Goal: Check status: Check status

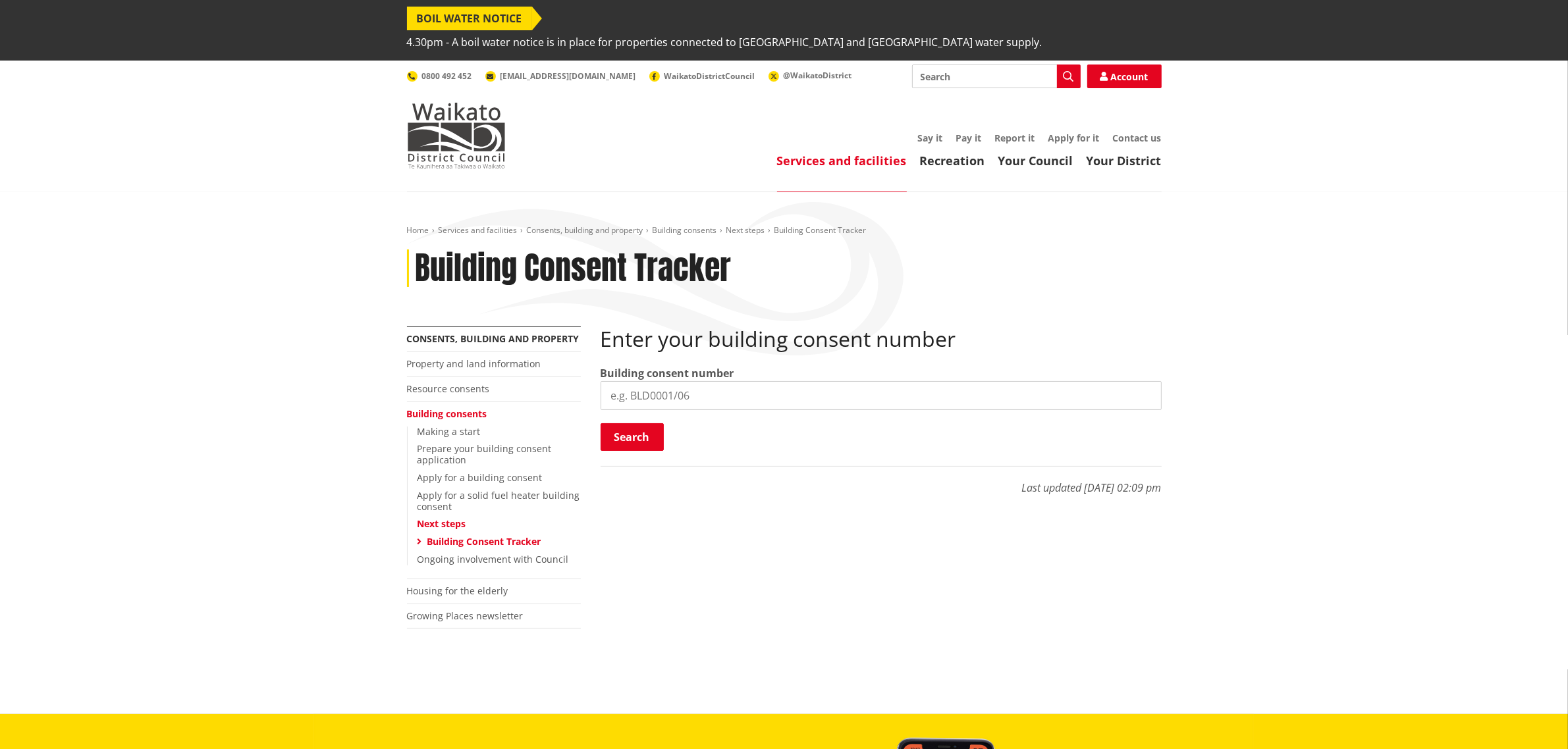
click at [762, 381] on input "search" at bounding box center [881, 395] width 561 height 29
paste input "BLD0206/26"
type input "BLD0206/26"
click at [647, 424] on button "Search" at bounding box center [632, 437] width 63 height 27
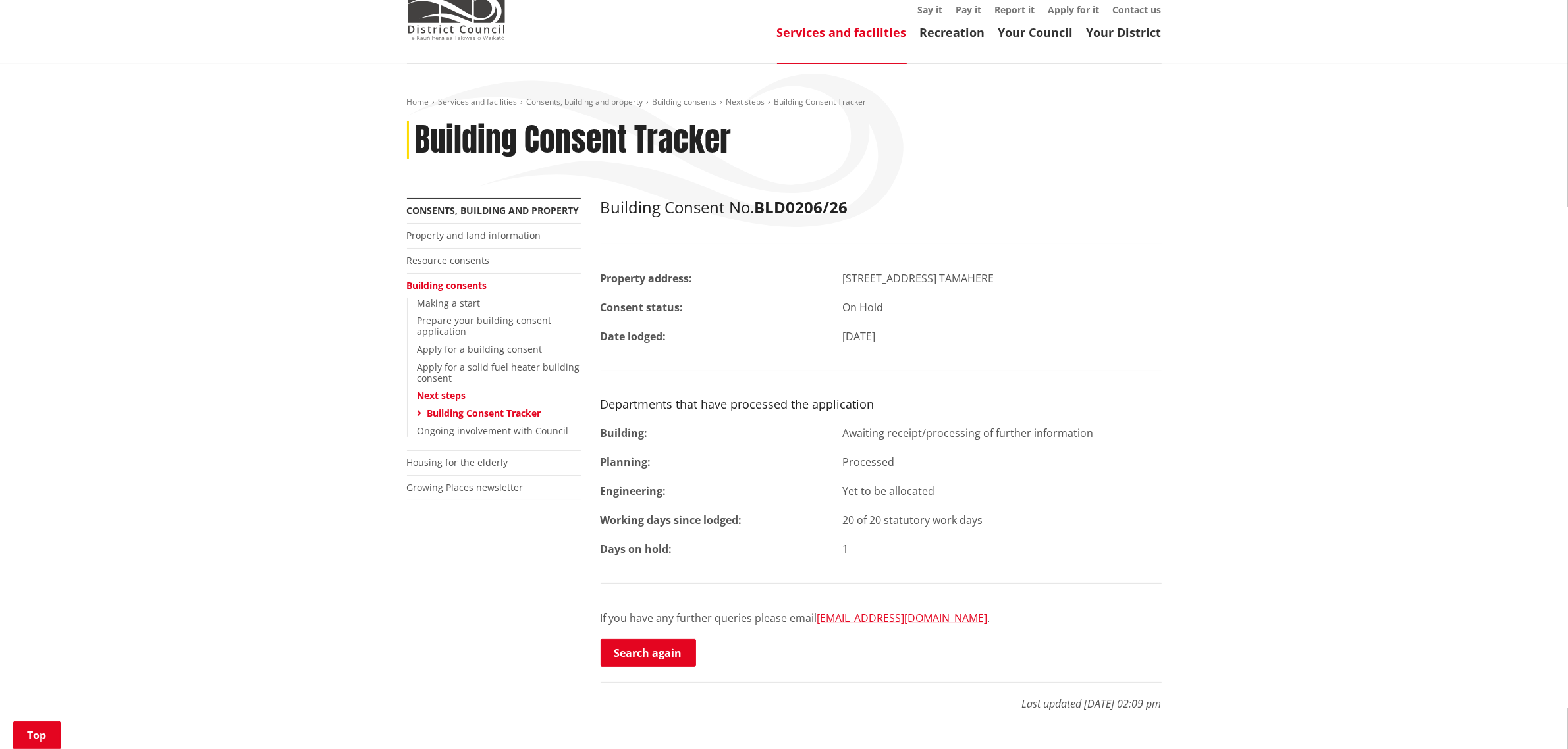
scroll to position [247, 0]
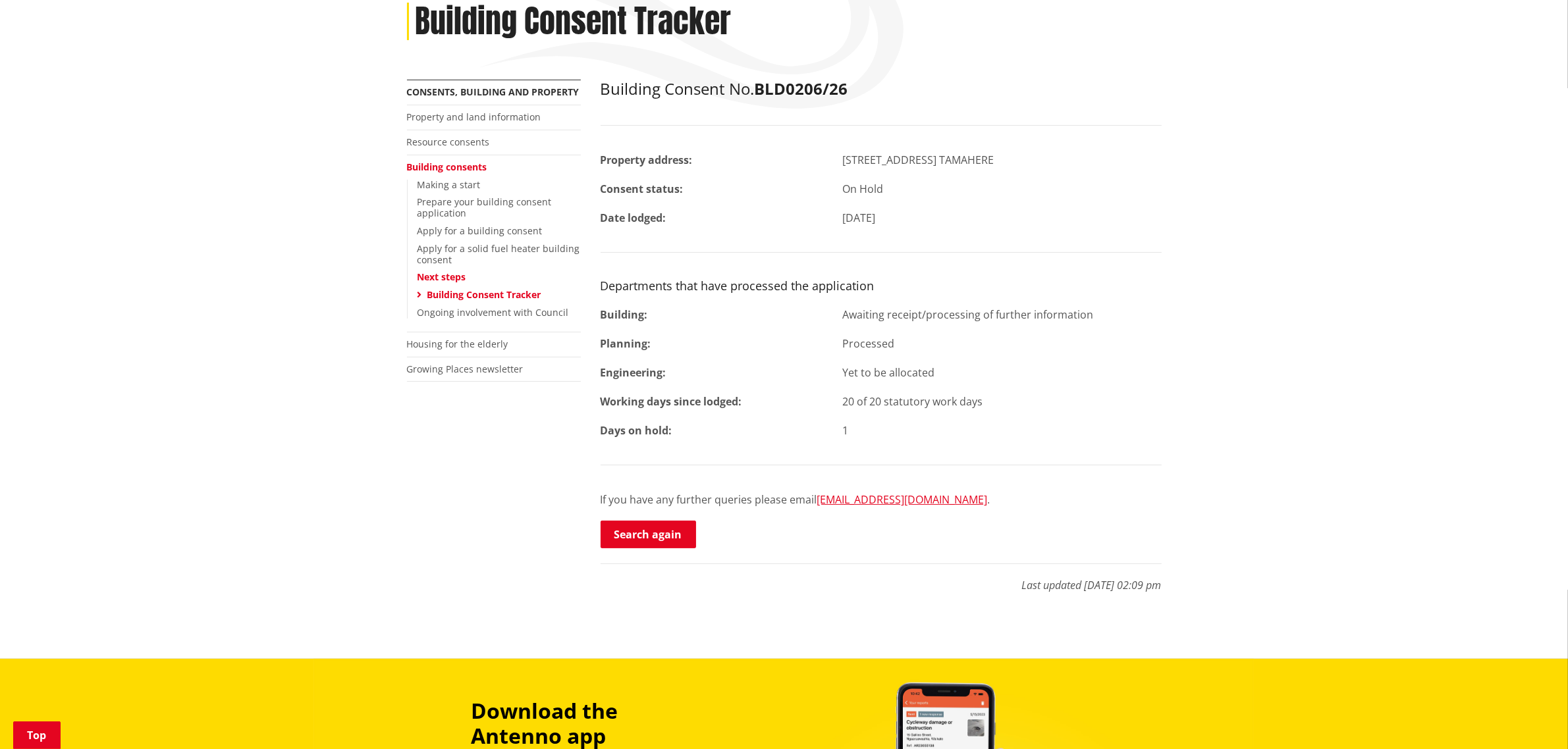
drag, startPoint x: 677, startPoint y: 509, endPoint x: 777, endPoint y: 453, distance: 114.6
click at [677, 521] on link "Search again" at bounding box center [649, 534] width 95 height 27
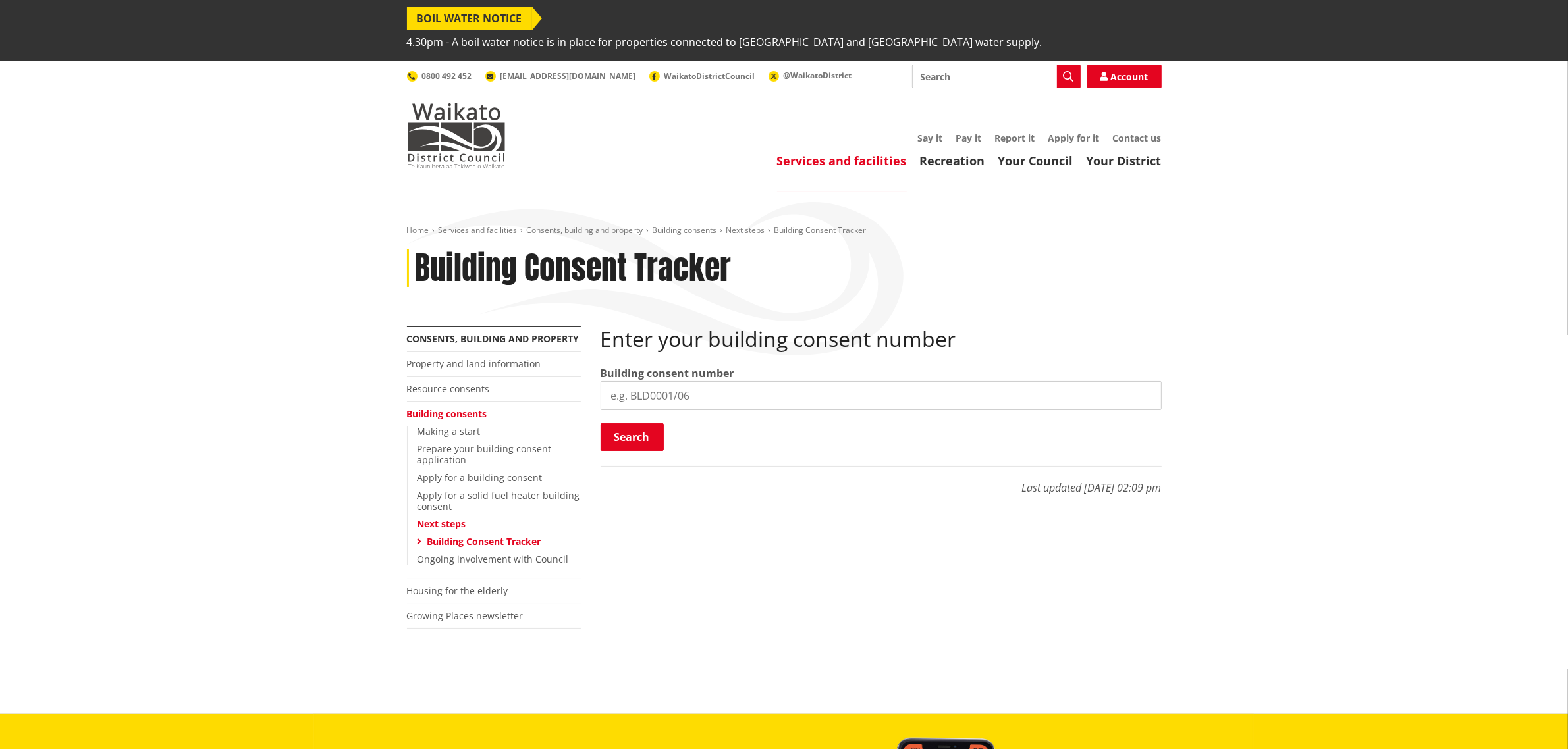
click at [676, 381] on input "search" at bounding box center [881, 395] width 561 height 29
type input "v"
click at [643, 423] on button "Search" at bounding box center [632, 437] width 63 height 27
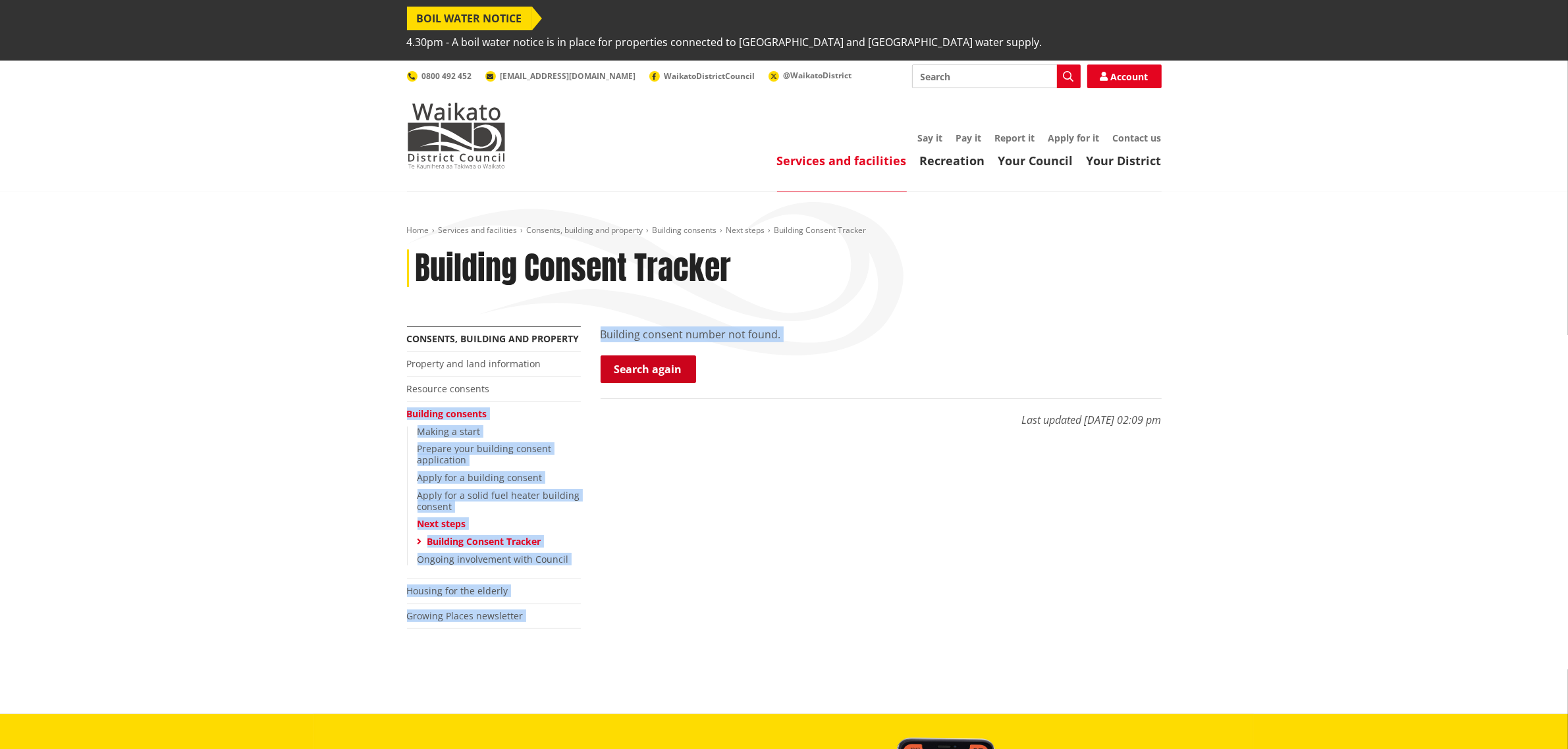
click at [657, 356] on link "Search again" at bounding box center [649, 369] width 95 height 27
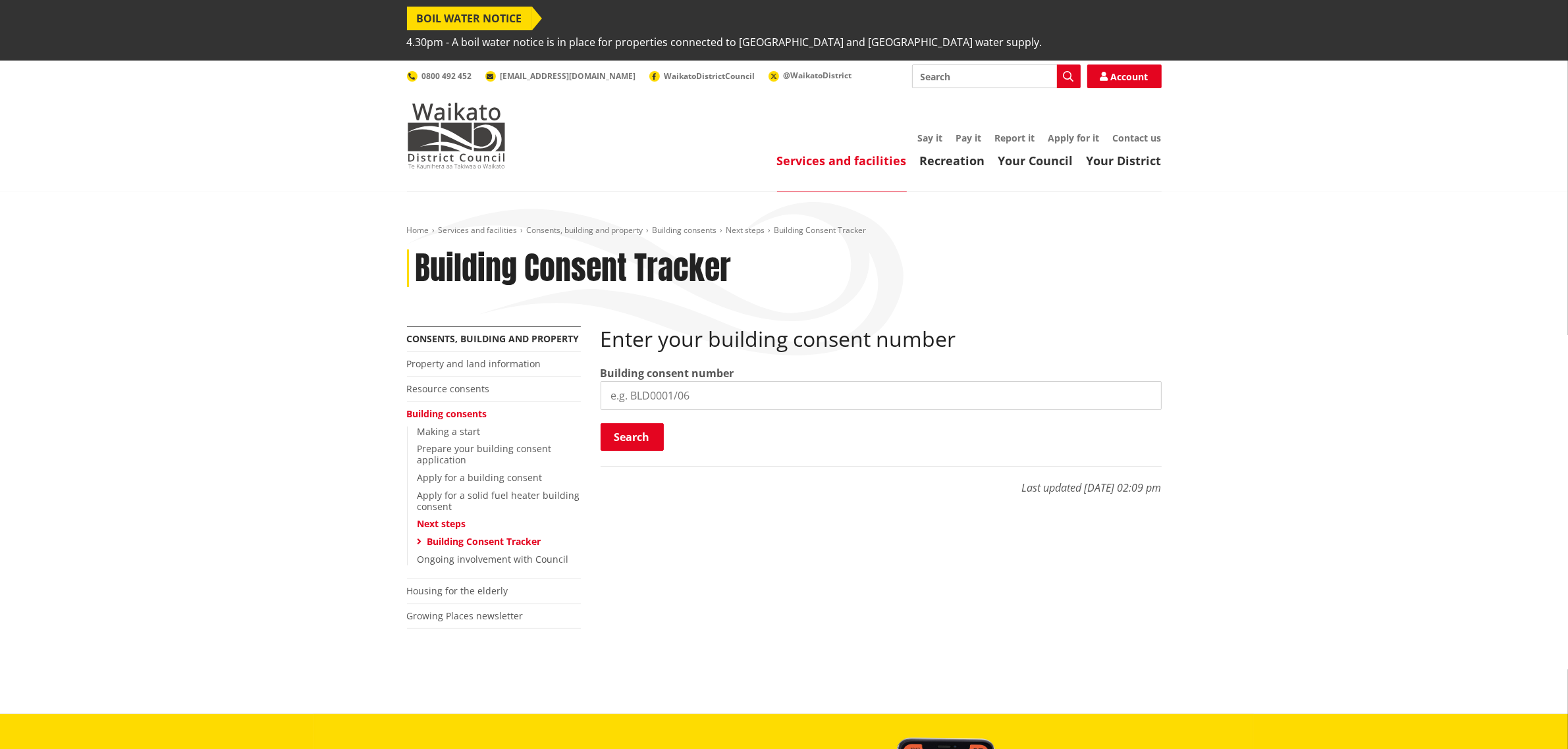
click at [649, 381] on input "search" at bounding box center [881, 395] width 561 height 29
type input "v"
type input "BLD0260/26"
click at [642, 423] on button "Search" at bounding box center [632, 437] width 63 height 27
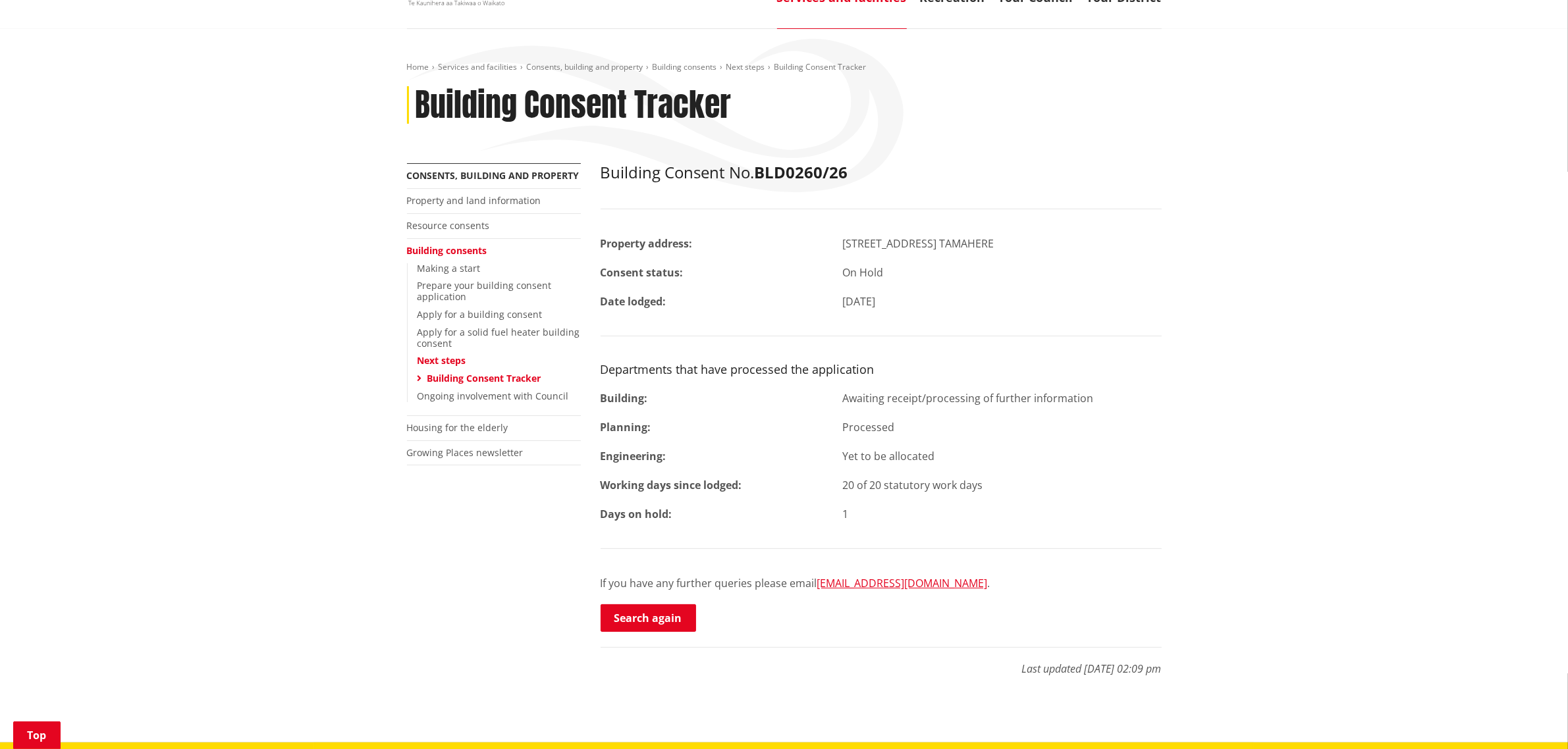
scroll to position [164, 0]
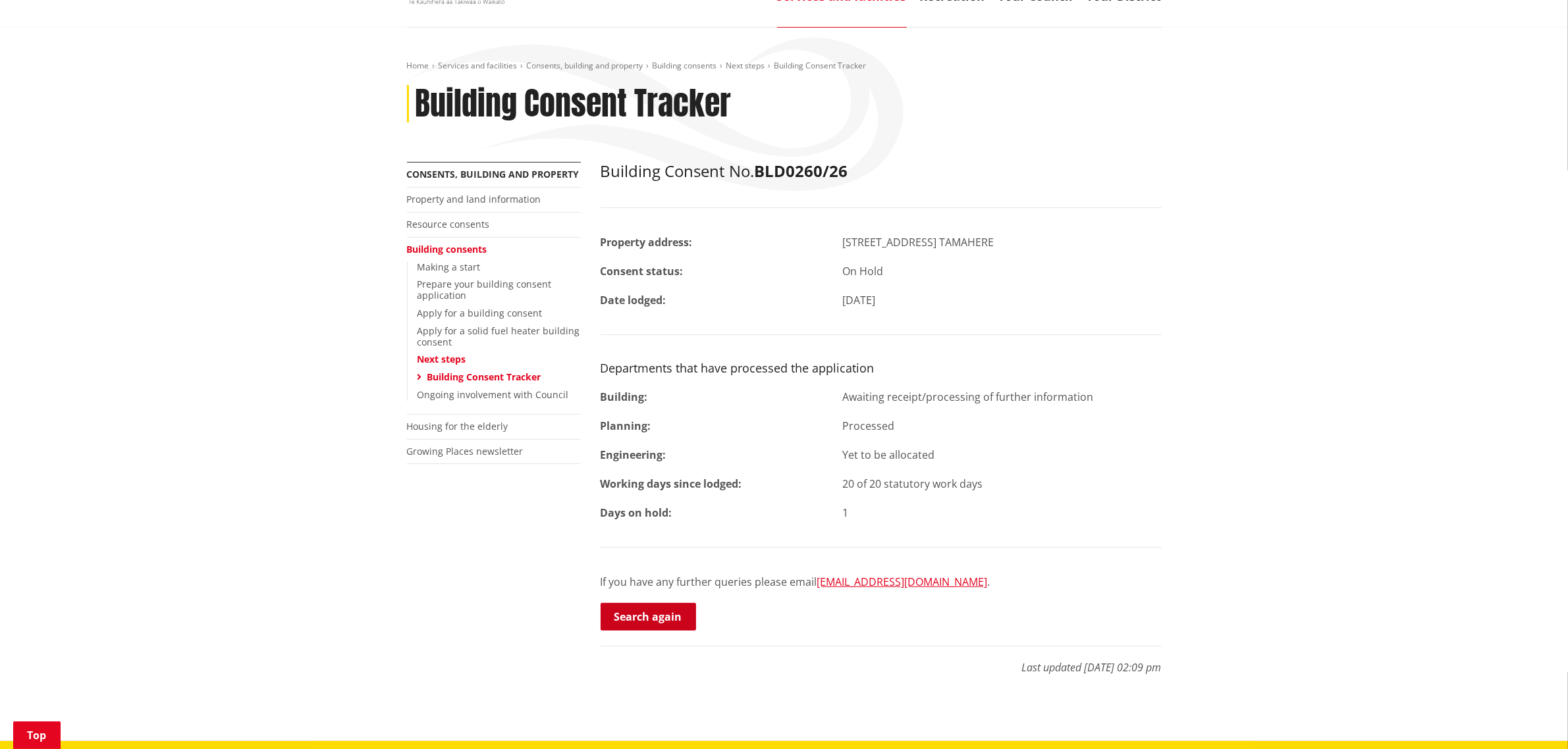
click at [646, 603] on link "Search again" at bounding box center [649, 617] width 95 height 27
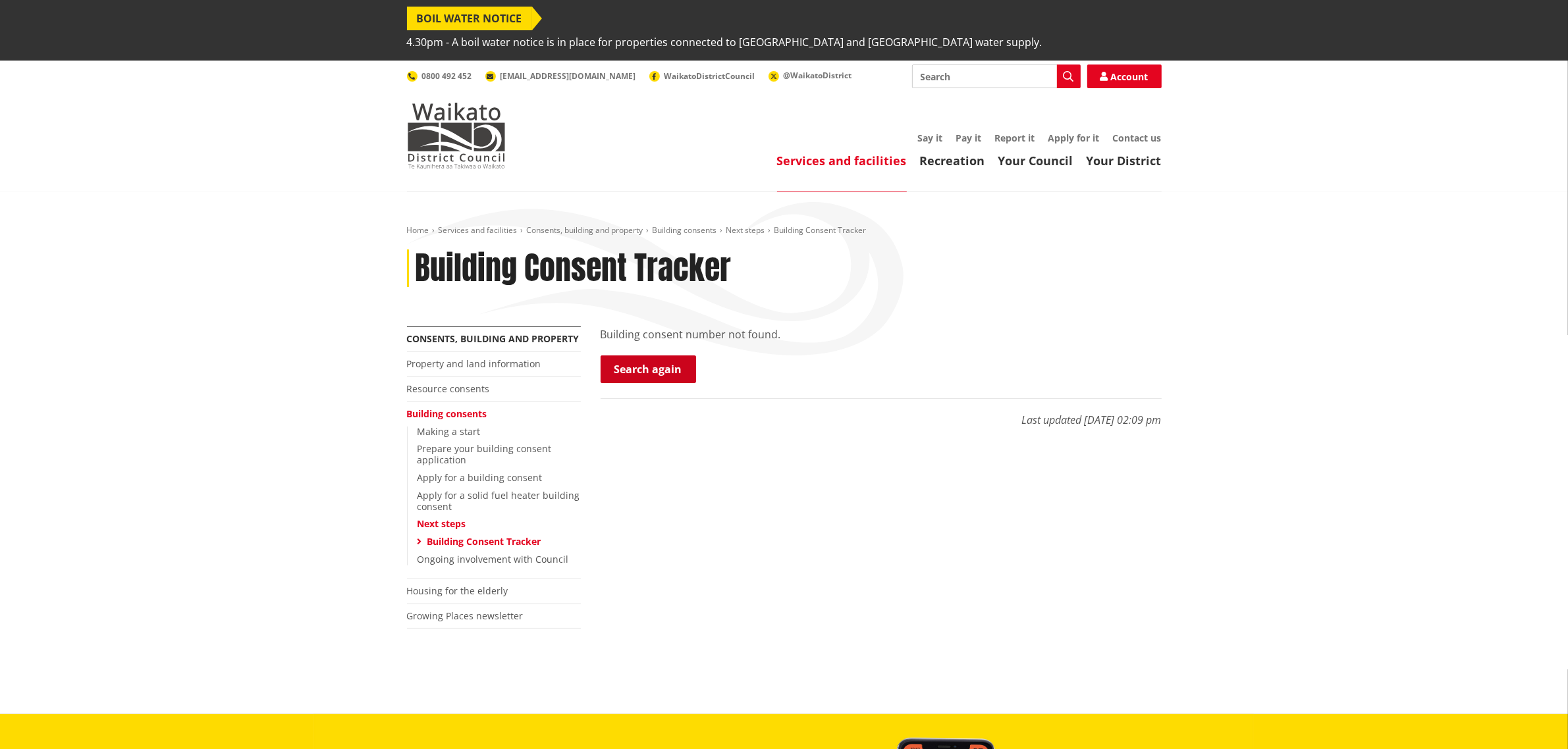
click at [669, 355] on link "Search again" at bounding box center [649, 369] width 95 height 27
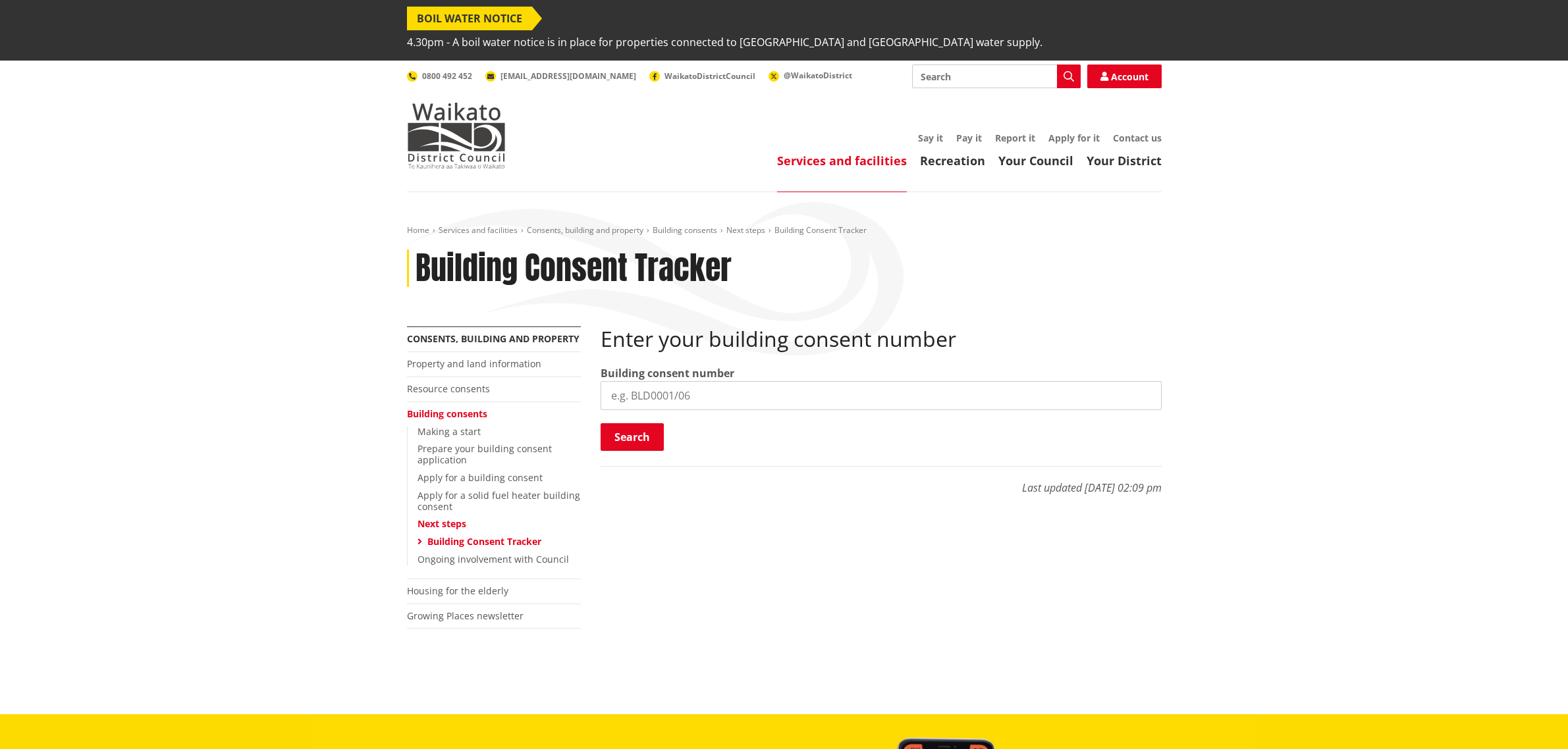
click at [560, 374] on div "More from this section Consents, building and property Property and land inform…" at bounding box center [784, 493] width 775 height 335
type input "BLD0290/26"
click at [641, 423] on button "Search" at bounding box center [632, 437] width 63 height 27
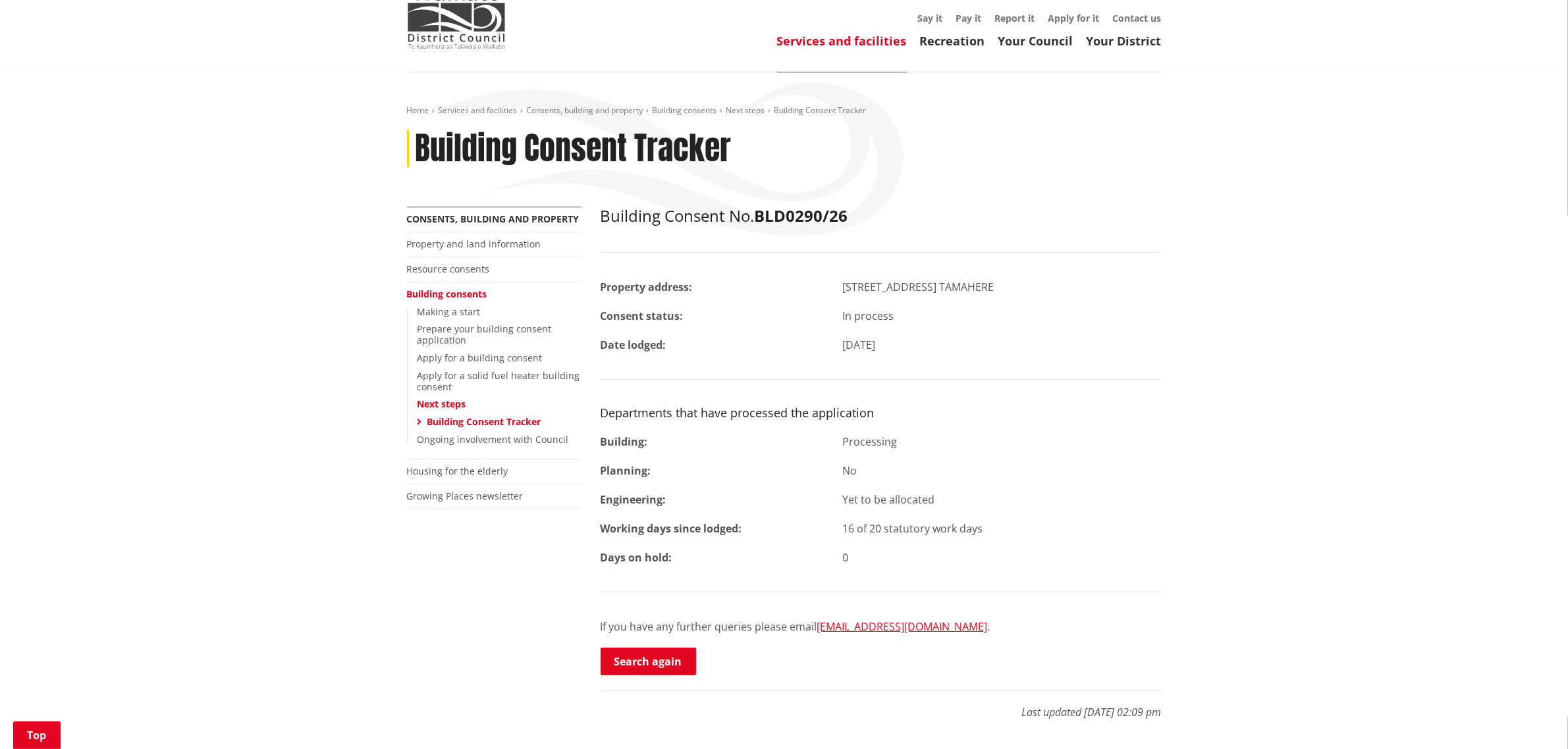
scroll to position [247, 0]
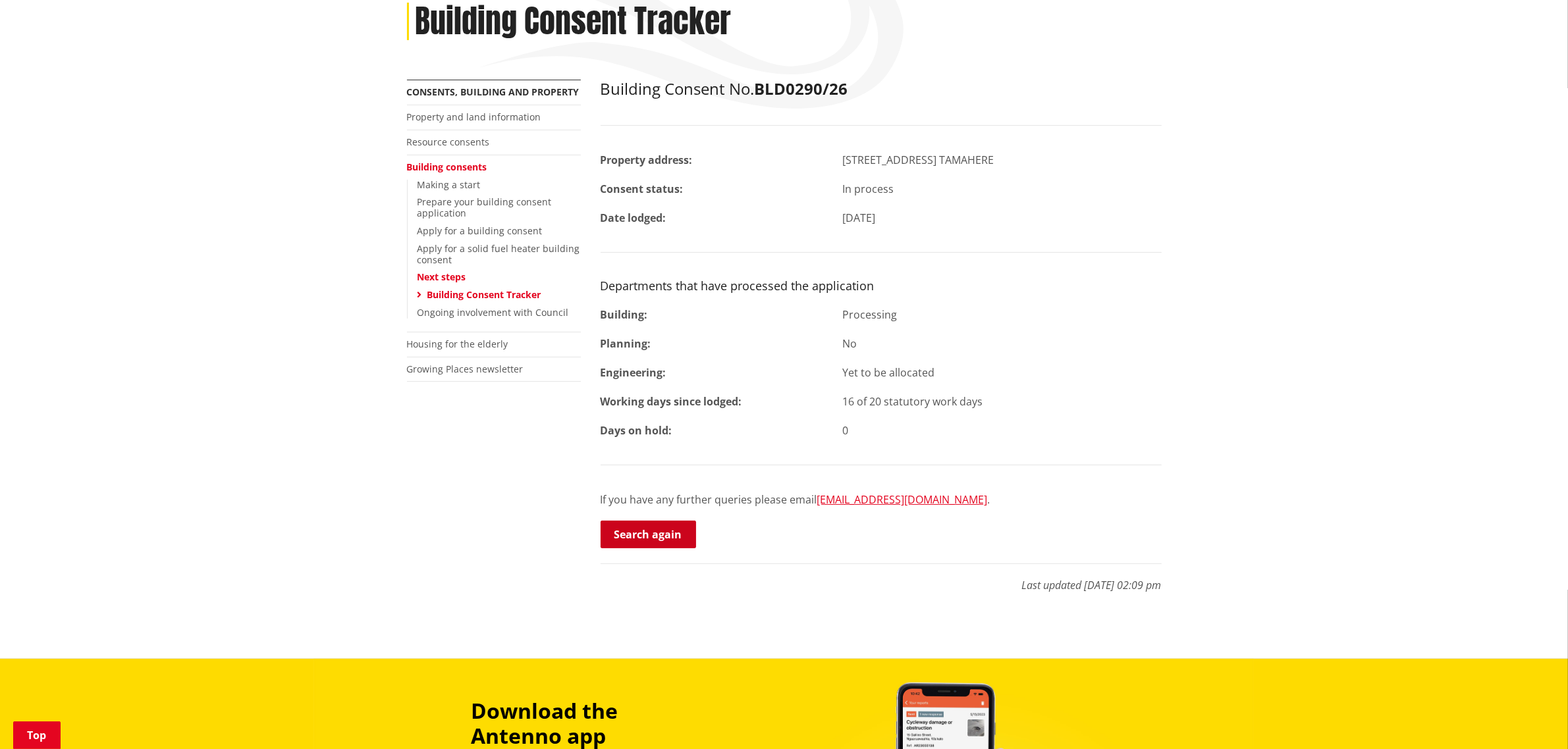
click at [694, 521] on p "Search again" at bounding box center [881, 535] width 561 height 30
click at [673, 521] on link "Search again" at bounding box center [649, 534] width 95 height 27
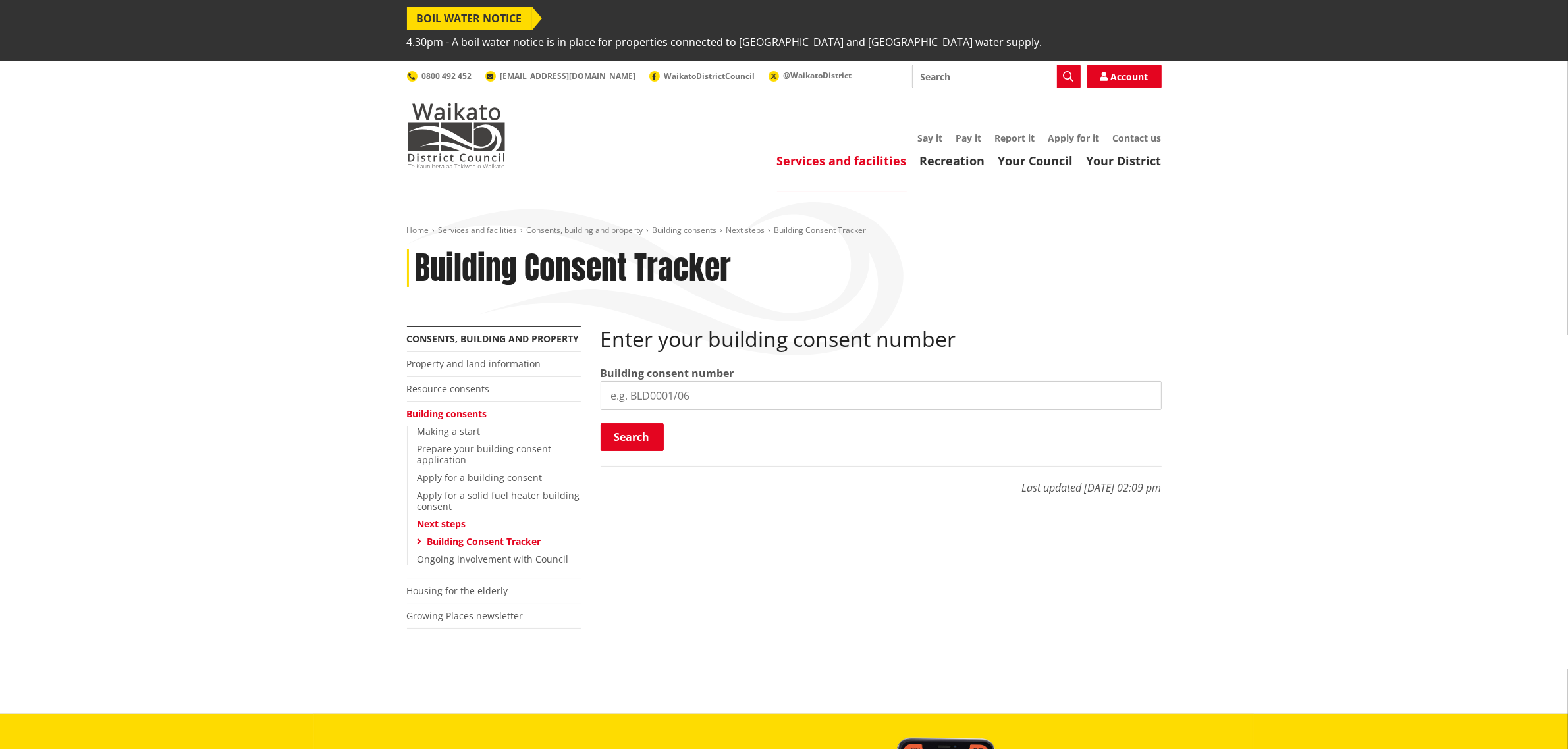
click at [662, 381] on input "search" at bounding box center [881, 395] width 561 height 29
drag, startPoint x: 645, startPoint y: 366, endPoint x: 613, endPoint y: 383, distance: 36.2
click at [604, 381] on input "v" at bounding box center [881, 395] width 561 height 29
type input "BLD0305/26"
click at [650, 423] on button "Search" at bounding box center [632, 437] width 63 height 27
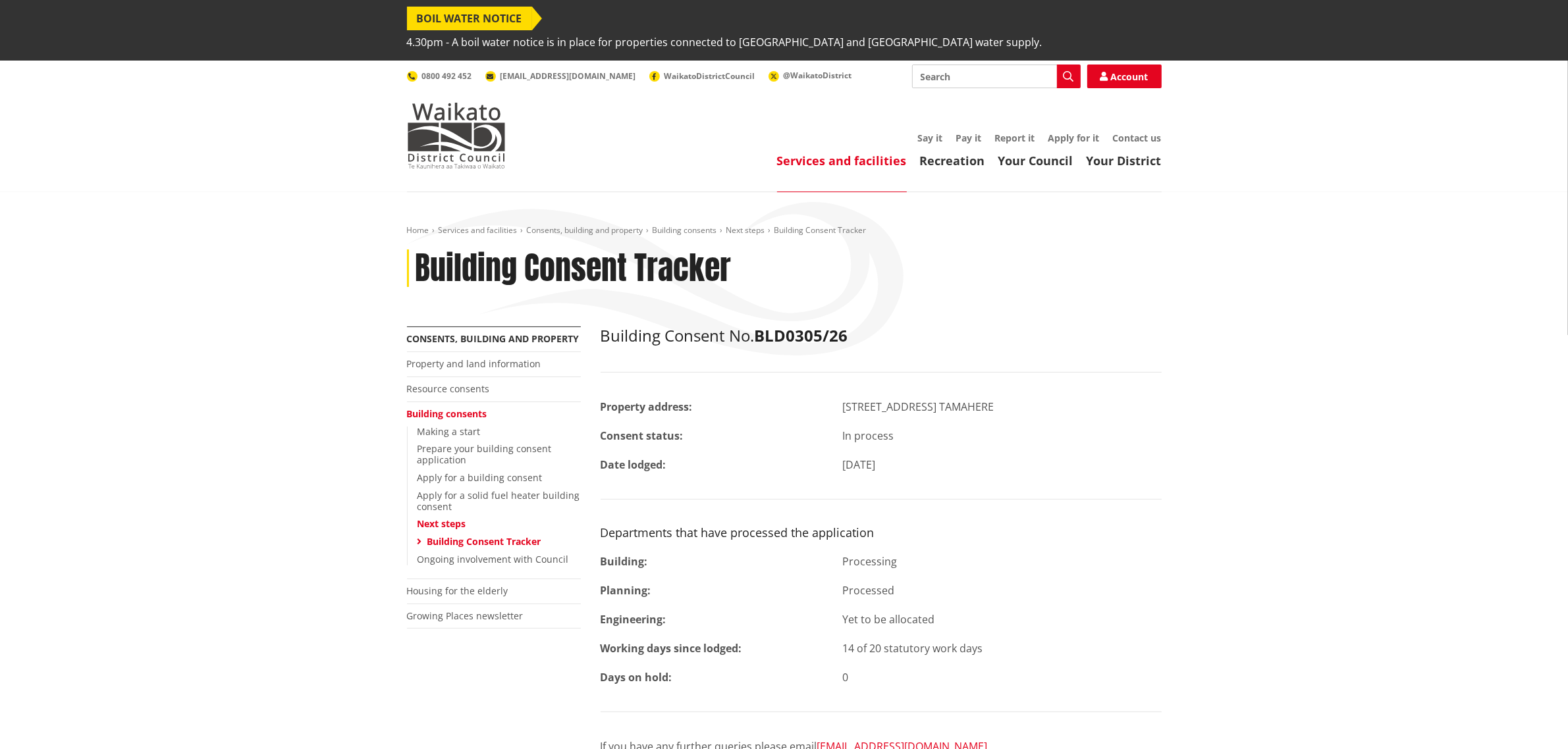
click at [1217, 346] on div "Home Services and facilities Consents, building and property Building consents …" at bounding box center [784, 549] width 1568 height 713
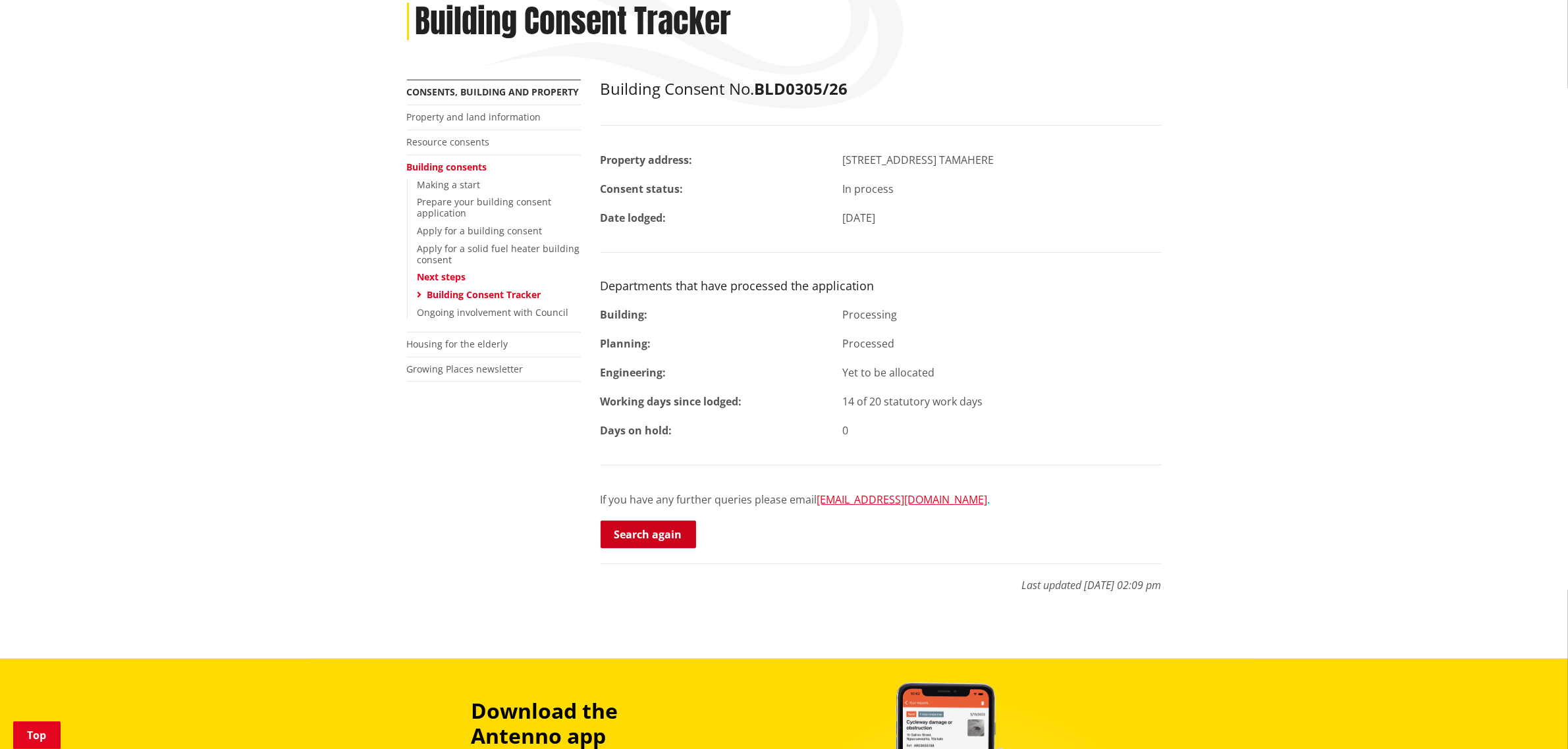
click at [655, 521] on link "Search again" at bounding box center [649, 534] width 95 height 27
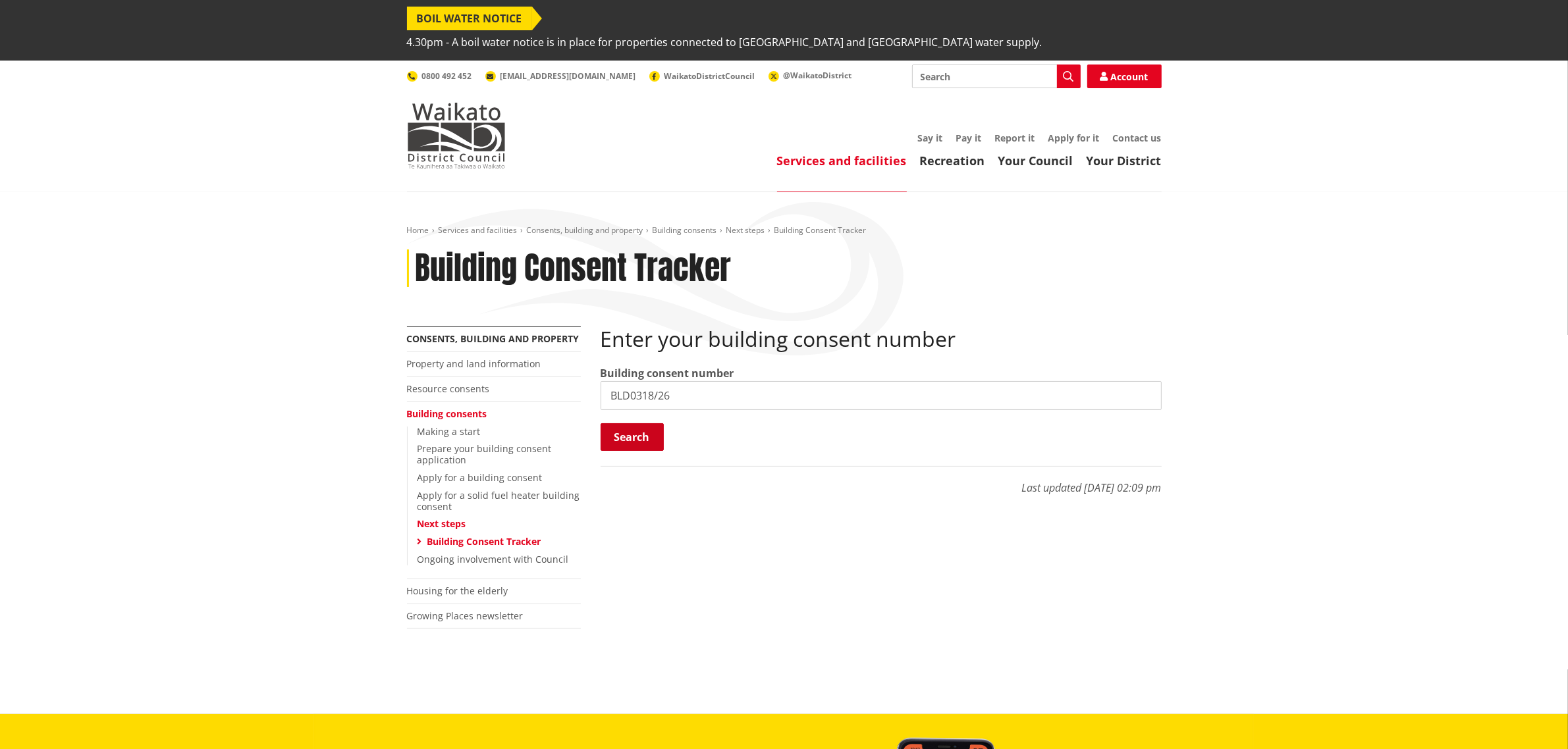
type input "BLD0318/26"
click at [641, 423] on button "Search" at bounding box center [632, 437] width 63 height 27
click at [1000, 31] on span "4.30pm - A boil water notice is in place for properties connected to [GEOGRAPHI…" at bounding box center [724, 43] width 636 height 24
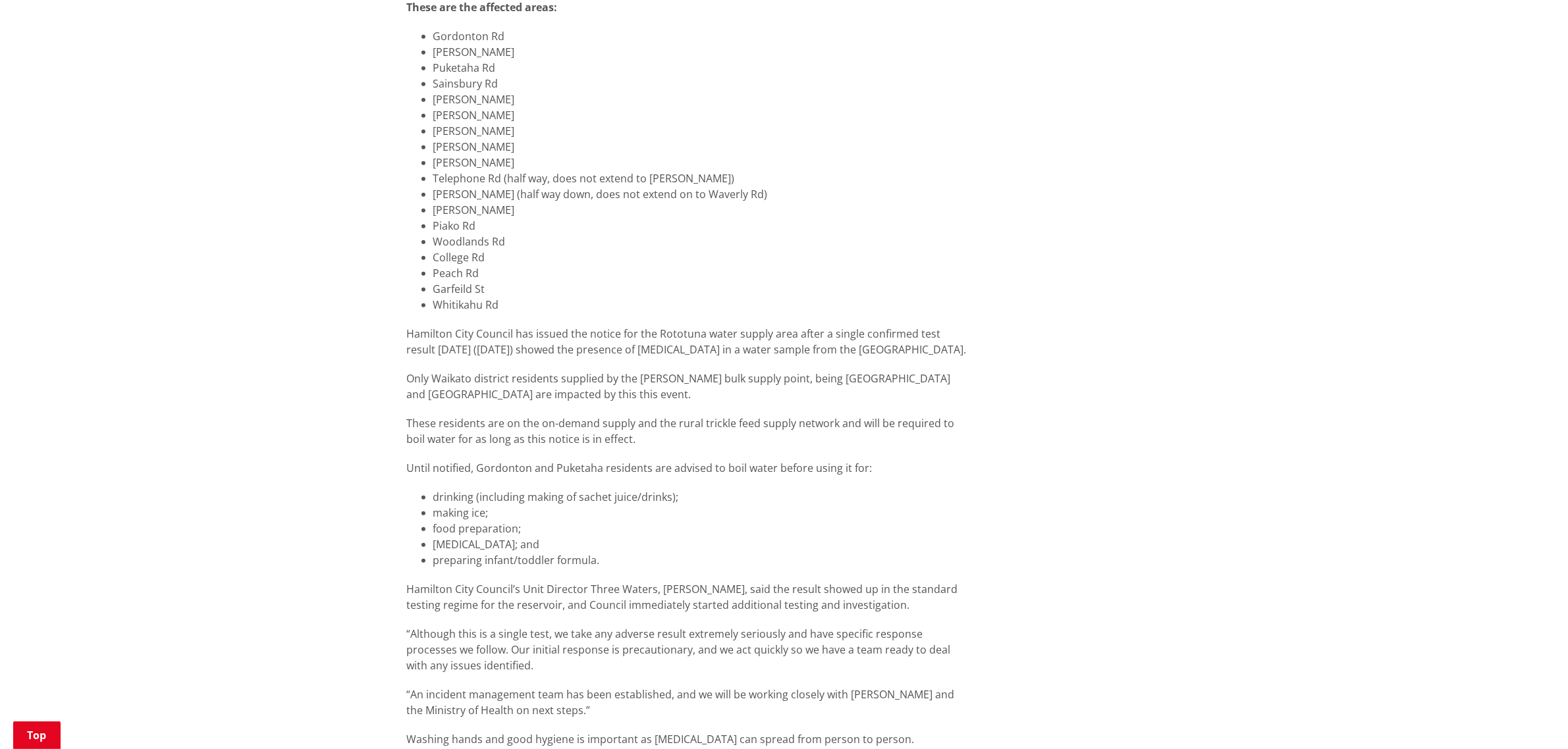
scroll to position [905, 0]
